Goal: Information Seeking & Learning: Find specific fact

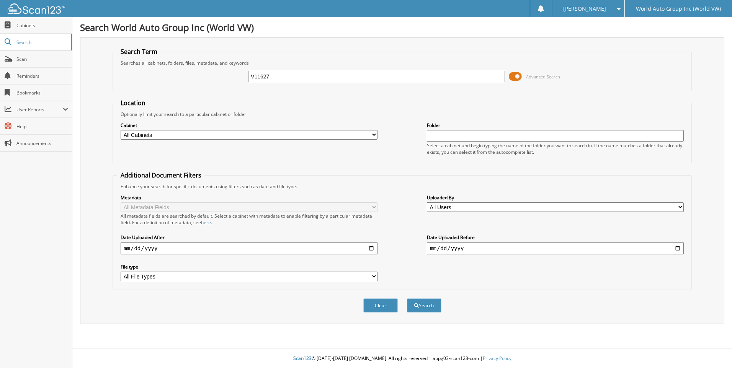
type input "V11627"
click at [407, 299] on button "Search" at bounding box center [424, 306] width 34 height 14
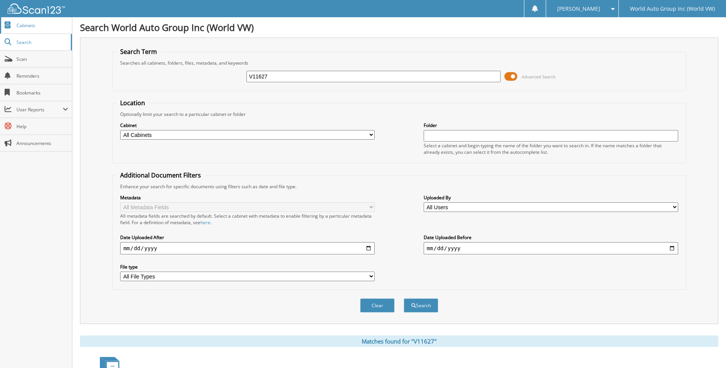
drag, startPoint x: 280, startPoint y: 79, endPoint x: 0, endPoint y: 33, distance: 283.6
type input "[PERSON_NAME]"
click at [404, 299] on button "Search" at bounding box center [421, 306] width 34 height 14
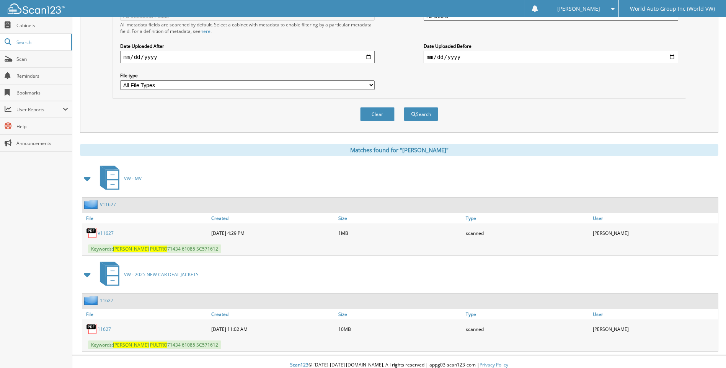
scroll to position [198, 0]
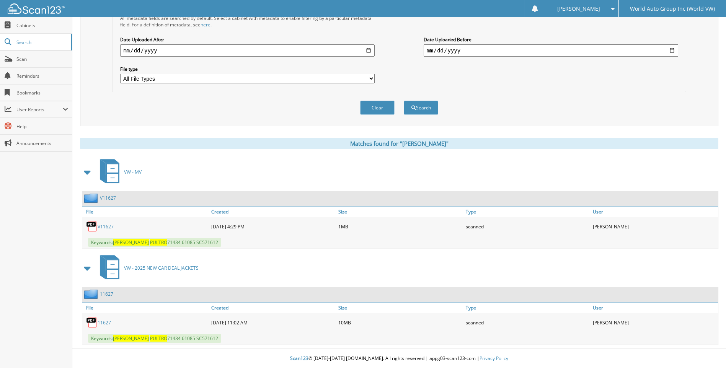
click at [105, 294] on link "11627" at bounding box center [106, 294] width 13 height 7
